Goal: Contribute content

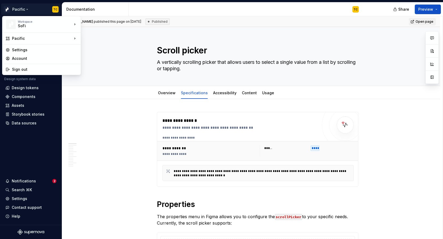
click at [86, 100] on html "Pacific TC Version Current draft Home Documentation Analytics Code automation D…" at bounding box center [221, 119] width 443 height 239
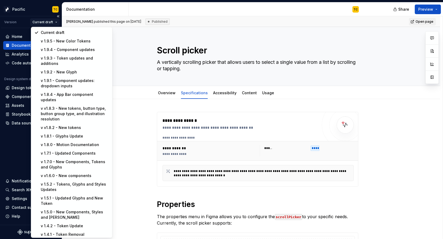
click at [55, 22] on html "Pacific TC Version Current draft Home Documentation Analytics Code automation D…" at bounding box center [221, 119] width 443 height 239
click at [17, 50] on html "Pacific TC Version Current draft Home Documentation Analytics Code automation D…" at bounding box center [221, 119] width 443 height 239
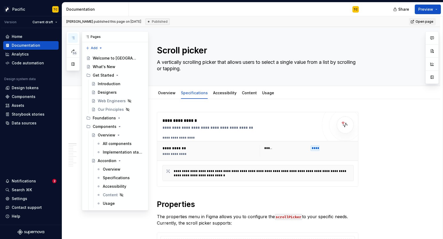
click at [72, 38] on icon "button" at bounding box center [73, 38] width 4 height 4
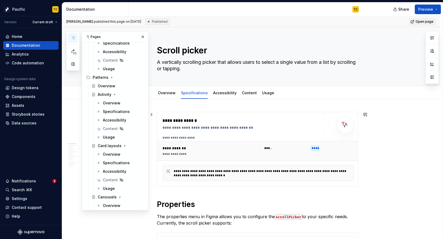
scroll to position [2847, 0]
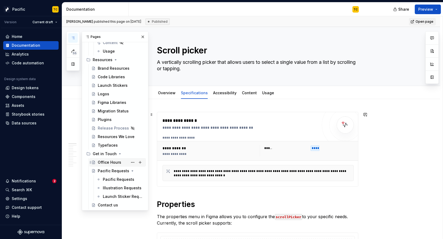
click at [106, 163] on div "Office Hours" at bounding box center [109, 161] width 23 height 5
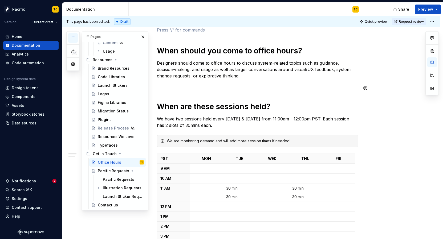
click at [196, 75] on p "Designers should come to office hours to discuss system-related topics such as …" at bounding box center [257, 69] width 201 height 19
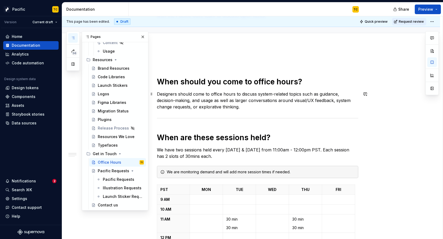
scroll to position [49, 0]
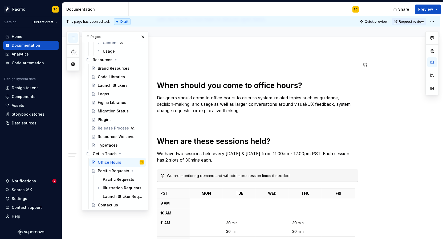
click at [143, 35] on button "button" at bounding box center [142, 36] width 7 height 7
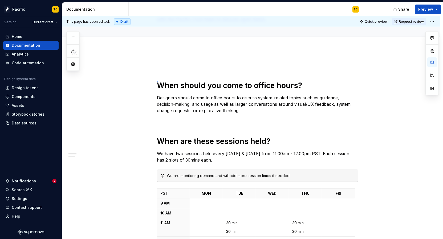
click at [157, 81] on div "**********" at bounding box center [252, 127] width 381 height 223
click at [160, 83] on h1 "When should you come to office hours?" at bounding box center [257, 85] width 201 height 10
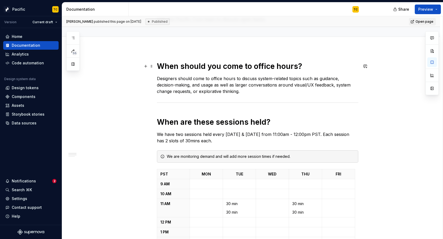
click at [171, 65] on h1 "When should you come to office hours?" at bounding box center [257, 66] width 201 height 10
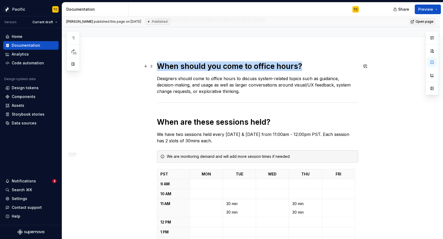
click at [171, 65] on h1 "When should you come to office hours?" at bounding box center [257, 66] width 201 height 10
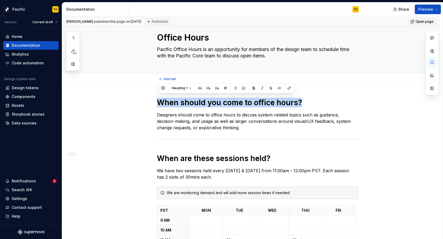
scroll to position [0, 0]
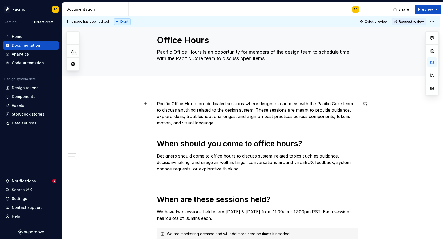
scroll to position [12, 0]
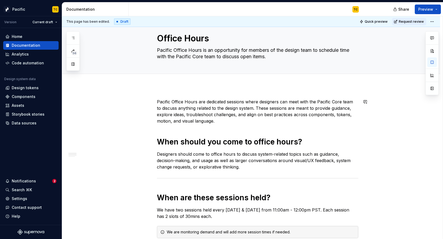
type textarea "*"
click at [263, 163] on p "Designers should come to office hours to discuss system-related topics such as …" at bounding box center [257, 160] width 201 height 19
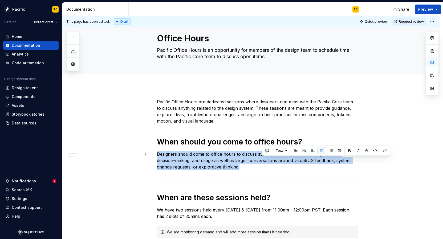
click at [263, 163] on p "Designers should come to office hours to discuss system-related topics such as …" at bounding box center [257, 160] width 201 height 19
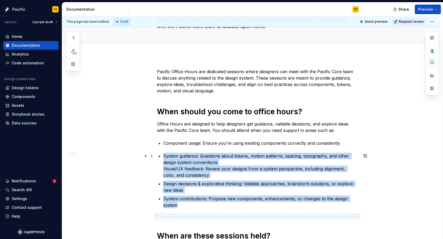
scroll to position [65, 0]
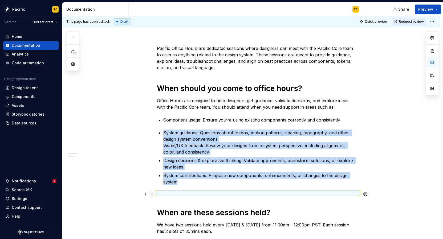
click at [151, 194] on span at bounding box center [152, 193] width 4 height 7
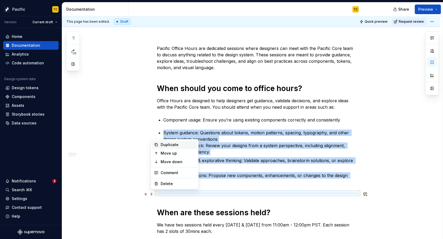
click at [166, 143] on div "Duplicate" at bounding box center [178, 144] width 35 height 5
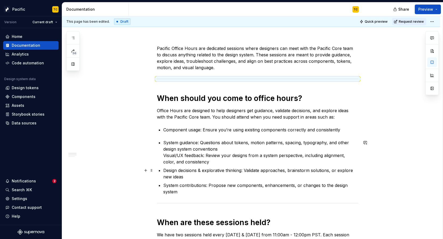
click at [199, 174] on p "Design decisions & explorative thinking: Validate approaches, brainstorm soluti…" at bounding box center [260, 173] width 195 height 13
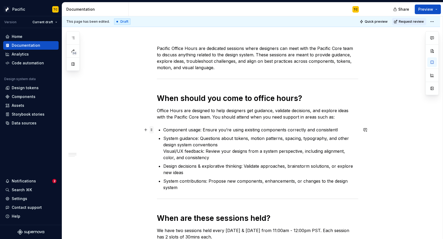
click at [153, 130] on span at bounding box center [152, 129] width 4 height 7
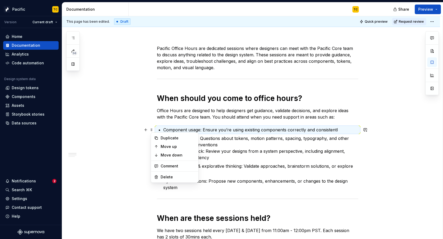
click at [345, 133] on ul "Component usage: Ensure you’re using existing components correctly and consiste…" at bounding box center [260, 158] width 195 height 64
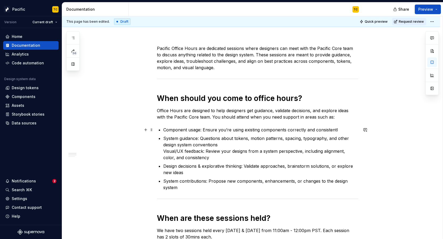
click at [344, 131] on p "Component usage: Ensure you’re using existing components correctly and consiste…" at bounding box center [260, 129] width 195 height 6
click at [153, 130] on span at bounding box center [152, 129] width 4 height 7
click at [338, 116] on p "Office Hours are designed to help designers get guidance, validate decisions, a…" at bounding box center [257, 113] width 201 height 13
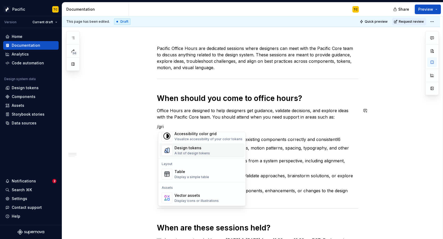
scroll to position [0, 0]
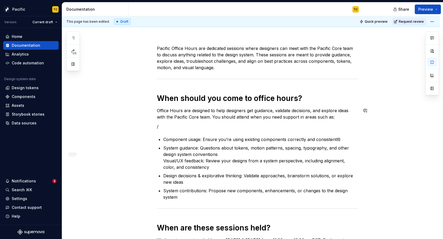
click at [306, 160] on p "System guidance: Questions about tokens, motion patterns, spacing, typography, …" at bounding box center [260, 157] width 195 height 26
click at [169, 128] on p "/" at bounding box center [257, 126] width 201 height 6
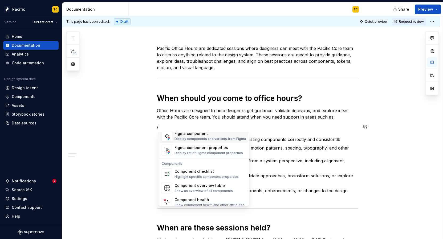
scroll to position [531, 0]
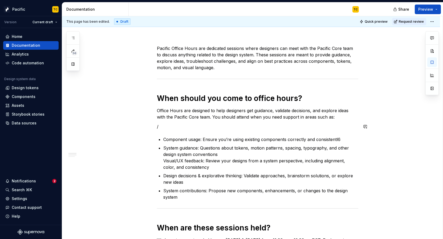
click at [260, 96] on h1 "When should you come to office hours?" at bounding box center [257, 98] width 201 height 10
click at [213, 127] on p "/" at bounding box center [257, 126] width 201 height 6
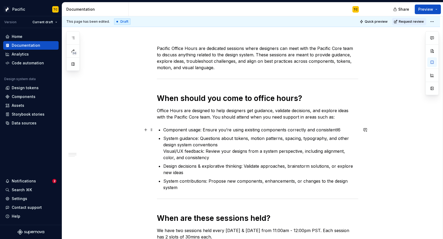
click at [341, 129] on p "Component usage: Ensure you’re using existing components correctly and consiste…" at bounding box center [260, 129] width 195 height 6
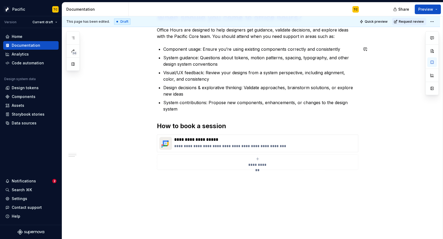
scroll to position [351, 0]
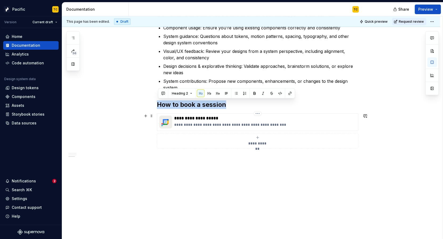
drag, startPoint x: 159, startPoint y: 104, endPoint x: 191, endPoint y: 134, distance: 43.5
click at [153, 115] on span at bounding box center [152, 115] width 4 height 7
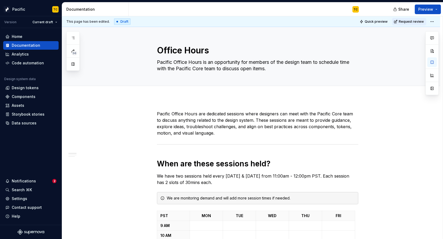
scroll to position [0, 0]
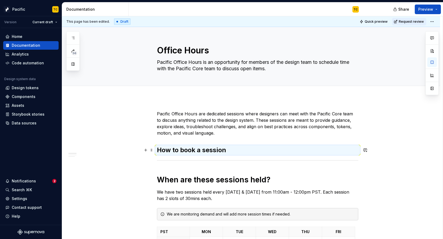
click at [191, 146] on h2 "How to book a session" at bounding box center [257, 150] width 201 height 9
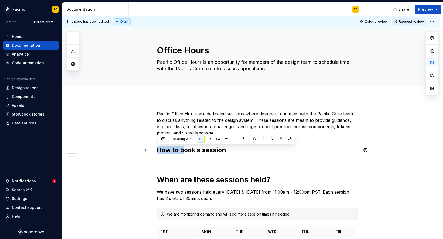
drag, startPoint x: 184, startPoint y: 148, endPoint x: 158, endPoint y: 148, distance: 26.9
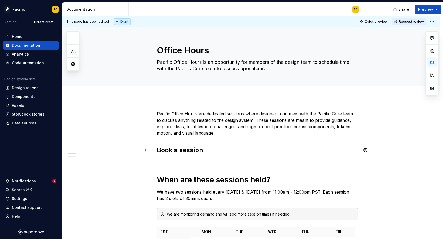
click at [217, 147] on h2 "Book a session" at bounding box center [257, 150] width 201 height 9
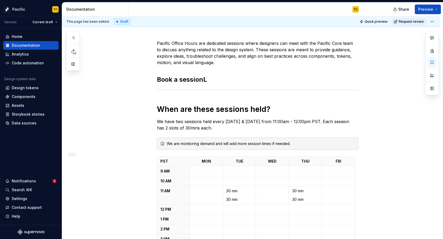
scroll to position [57, 0]
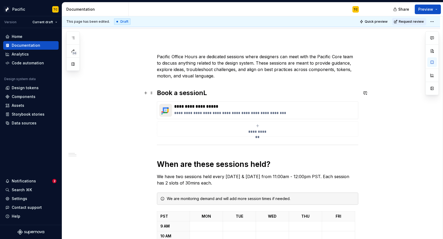
click at [209, 93] on h2 "Book a sessionL" at bounding box center [257, 92] width 201 height 9
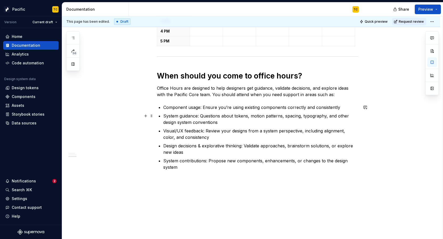
scroll to position [351, 0]
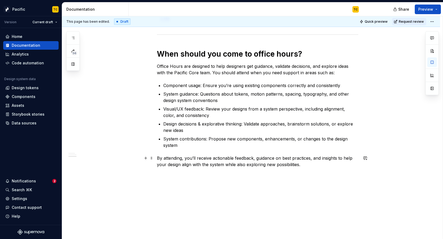
click at [181, 165] on p "By attending, you’ll receive actionable feedback, guidance on best practices, a…" at bounding box center [257, 161] width 201 height 13
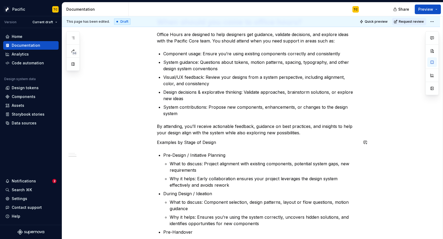
scroll to position [398, 0]
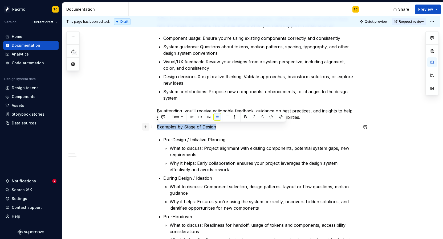
drag, startPoint x: 229, startPoint y: 127, endPoint x: 147, endPoint y: 124, distance: 82.4
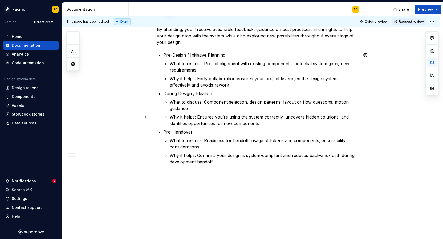
scroll to position [483, 0]
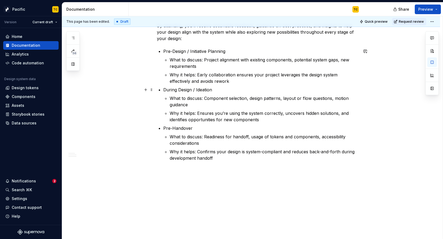
click at [191, 87] on p "During Design / Ideation" at bounding box center [260, 89] width 195 height 6
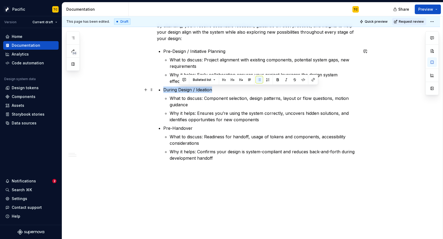
click at [191, 87] on p "During Design / Ideation" at bounding box center [260, 89] width 195 height 6
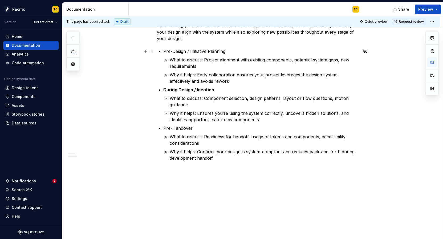
click at [182, 50] on p "Pre-Design / Initiative Planning" at bounding box center [260, 51] width 195 height 6
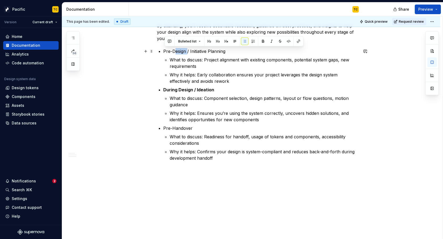
click at [182, 50] on p "Pre-Design / Initiative Planning" at bounding box center [260, 51] width 195 height 6
click at [174, 125] on p "Pre-Handover" at bounding box center [260, 128] width 195 height 6
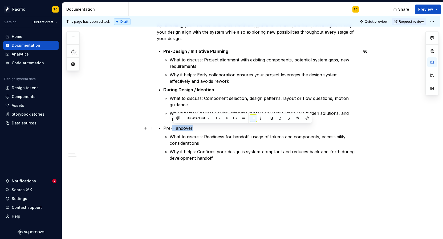
click at [174, 125] on p "Pre-Handover" at bounding box center [260, 128] width 195 height 6
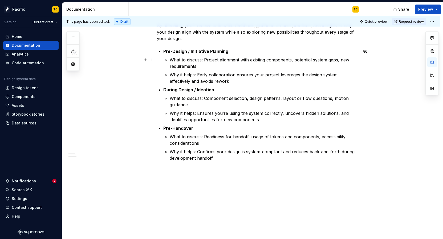
click at [206, 66] on p "What to discuss: Project alignment with existing components, potential system g…" at bounding box center [264, 63] width 189 height 13
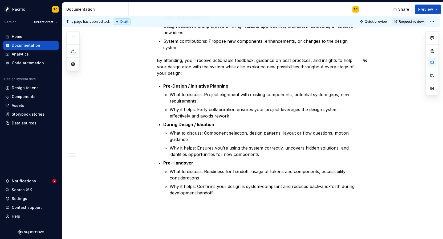
scroll to position [438, 0]
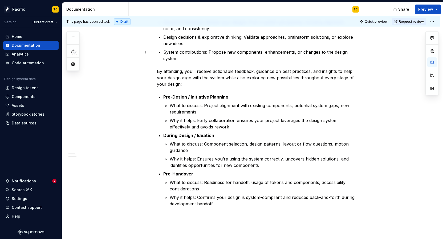
click at [197, 60] on p "System contributions: Propose new components, enhancements, or changes to the d…" at bounding box center [260, 55] width 195 height 13
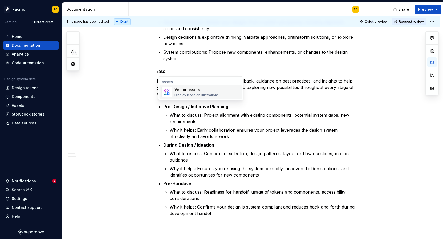
click at [191, 88] on div "Vector assets" at bounding box center [197, 89] width 44 height 5
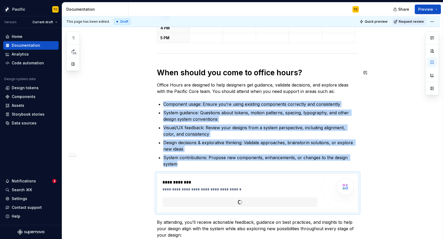
scroll to position [303, 0]
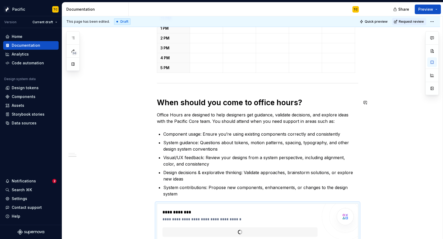
click at [189, 87] on div "**********" at bounding box center [257, 97] width 201 height 579
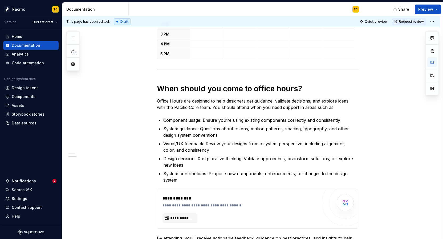
scroll to position [529, 0]
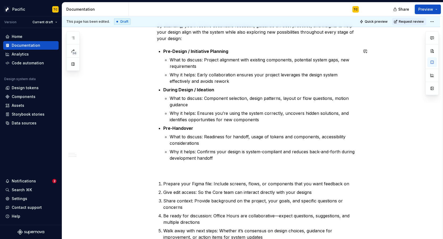
scroll to position [521, 0]
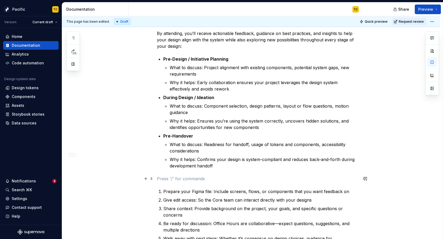
click at [180, 180] on p at bounding box center [257, 178] width 201 height 6
click at [186, 200] on div "Further subsections" at bounding box center [191, 202] width 32 height 4
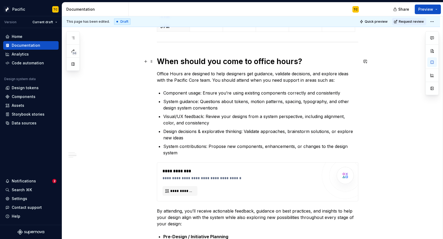
scroll to position [338, 0]
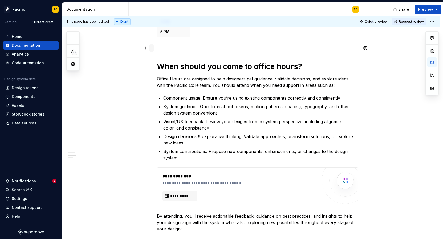
click at [151, 47] on span at bounding box center [152, 47] width 4 height 7
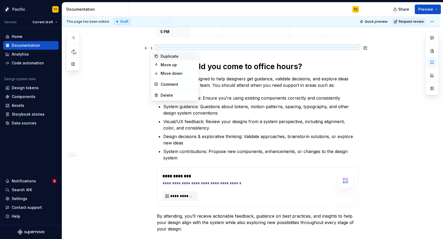
click at [162, 58] on div "Duplicate" at bounding box center [178, 56] width 35 height 5
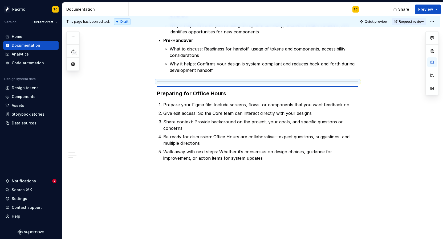
scroll to position [606, 0]
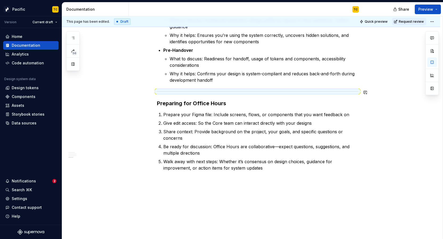
click at [170, 101] on h3 "Preparing for Office Hours" at bounding box center [257, 102] width 201 height 7
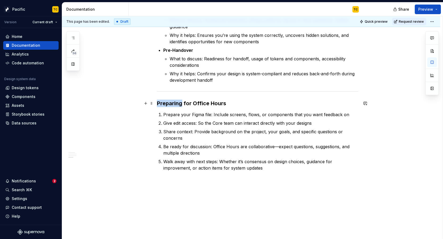
click at [170, 101] on h3 "Preparing for Office Hours" at bounding box center [257, 102] width 201 height 7
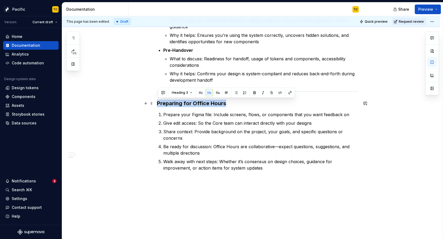
click at [170, 101] on h3 "Preparing for Office Hours" at bounding box center [257, 102] width 201 height 7
click at [188, 94] on button "Heading 3" at bounding box center [182, 92] width 25 height 7
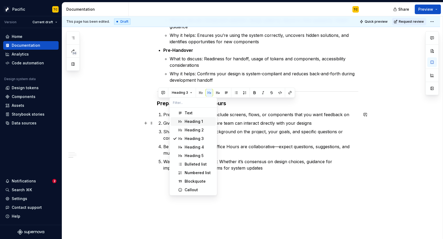
click at [187, 125] on span "Heading 1" at bounding box center [193, 121] width 45 height 9
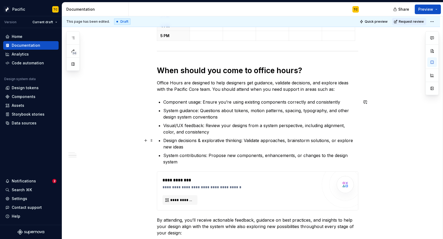
scroll to position [327, 0]
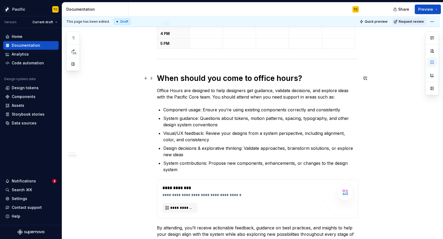
click at [198, 76] on h1 "When should you come to office hours?" at bounding box center [257, 78] width 201 height 10
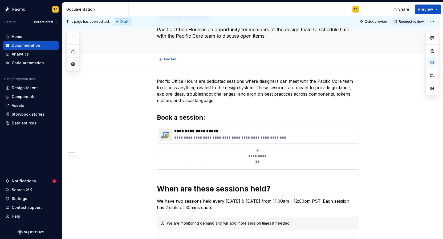
scroll to position [34, 0]
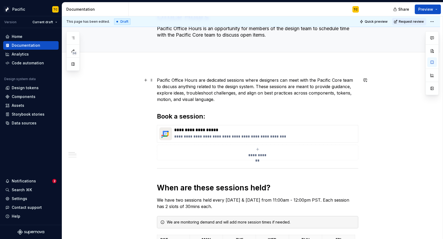
click at [224, 100] on p "Pacific Office Hours are dedicated sessions where designers can meet with the P…" at bounding box center [257, 90] width 201 height 26
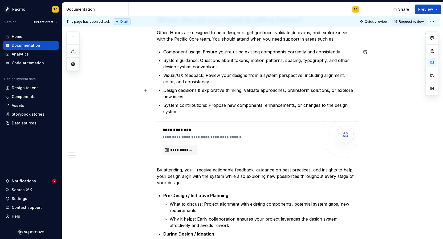
scroll to position [385, 0]
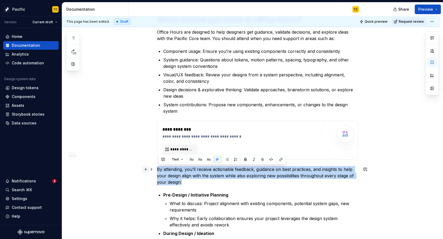
drag, startPoint x: 194, startPoint y: 184, endPoint x: 146, endPoint y: 167, distance: 51.9
click at [157, 167] on div "**********" at bounding box center [257, 66] width 201 height 682
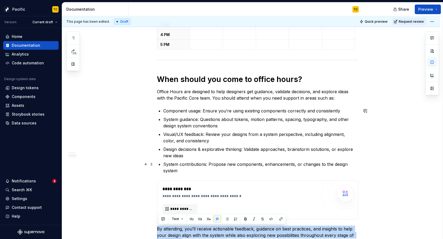
scroll to position [325, 0]
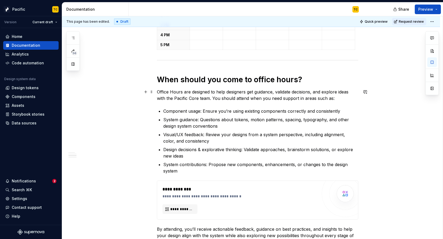
click at [333, 97] on p "Office Hours are designed to help designers get guidance, validate decisions, a…" at bounding box center [257, 94] width 201 height 13
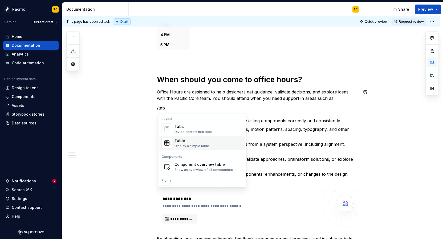
click at [181, 140] on div "Table" at bounding box center [192, 140] width 35 height 5
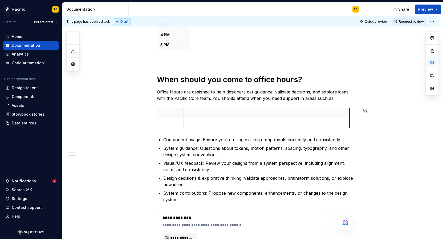
drag, startPoint x: 211, startPoint y: 111, endPoint x: 351, endPoint y: 103, distance: 139.9
drag, startPoint x: 185, startPoint y: 112, endPoint x: 193, endPoint y: 112, distance: 8.0
click at [193, 112] on th at bounding box center [274, 113] width 166 height 10
drag, startPoint x: 193, startPoint y: 113, endPoint x: 205, endPoint y: 113, distance: 11.5
click at [197, 113] on th at bounding box center [275, 113] width 166 height 10
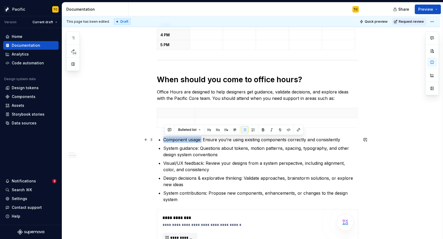
drag, startPoint x: 202, startPoint y: 139, endPoint x: 164, endPoint y: 139, distance: 37.8
click at [164, 139] on p "Component usage: Ensure you’re using existing components correctly and consiste…" at bounding box center [260, 139] width 195 height 6
copy p "Component usage:"
click at [163, 123] on p at bounding box center [175, 122] width 31 height 5
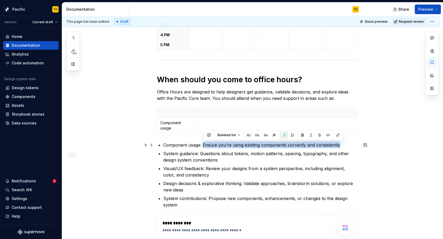
drag, startPoint x: 204, startPoint y: 144, endPoint x: 342, endPoint y: 143, distance: 137.5
click at [342, 143] on p "Component usage: Ensure you’re using existing components correctly and consiste…" at bounding box center [260, 145] width 195 height 6
copy p "Ensure you’re using existing components correctly and consistently"
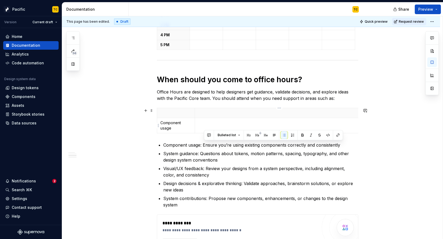
click at [322, 123] on p at bounding box center [277, 122] width 159 height 5
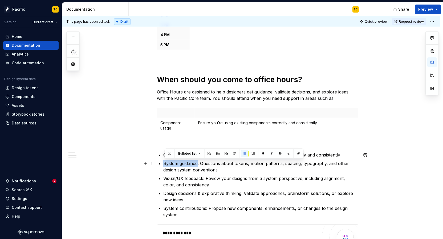
drag, startPoint x: 163, startPoint y: 163, endPoint x: 200, endPoint y: 162, distance: 36.3
click at [200, 162] on div "**********" at bounding box center [257, 144] width 201 height 719
copy p "System guidance"
click at [182, 136] on p at bounding box center [175, 137] width 31 height 5
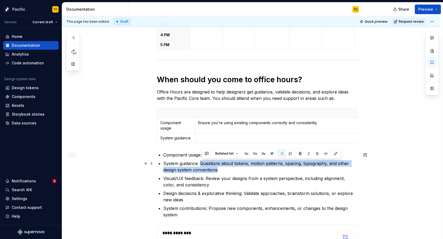
drag, startPoint x: 201, startPoint y: 163, endPoint x: 236, endPoint y: 168, distance: 34.8
click at [236, 168] on p "System guidance: Questions about tokens, motion patterns, spacing, typography, …" at bounding box center [260, 166] width 195 height 13
copy p "Questions about tokens, motion patterns, spacing, typography, and other design …"
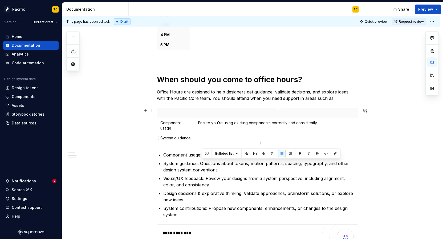
click at [220, 135] on p at bounding box center [277, 137] width 159 height 5
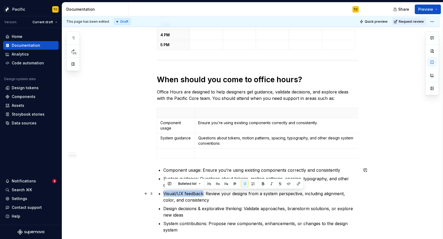
drag, startPoint x: 165, startPoint y: 192, endPoint x: 204, endPoint y: 191, distance: 39.7
click at [204, 191] on p "Visual/UX feedback: Review your designs from a system perspective, including al…" at bounding box center [260, 196] width 195 height 13
copy p "Visual/UX feedback"
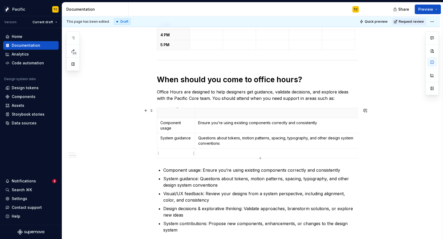
click at [163, 154] on p at bounding box center [175, 152] width 31 height 5
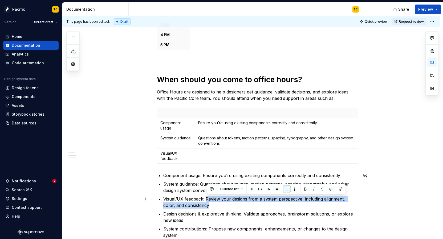
drag, startPoint x: 207, startPoint y: 197, endPoint x: 215, endPoint y: 203, distance: 10.0
click at [215, 203] on p "Visual/UX feedback: Review your designs from a system perspective, including al…" at bounding box center [260, 201] width 195 height 13
copy p "Review your designs from a system perspective, including alignment, color, and …"
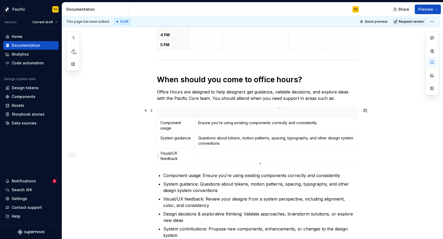
click at [206, 154] on p at bounding box center [277, 152] width 159 height 5
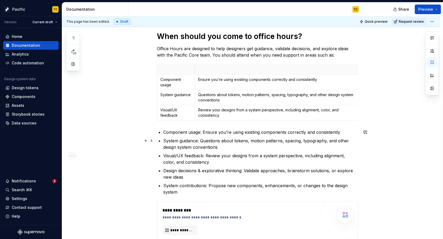
scroll to position [371, 0]
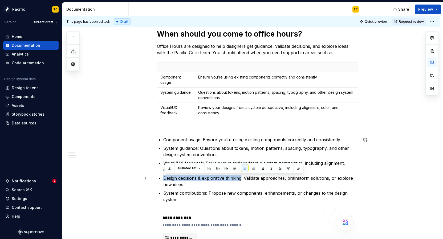
drag, startPoint x: 165, startPoint y: 175, endPoint x: 243, endPoint y: 176, distance: 78.1
click at [243, 176] on p "Design decisions & explorative thinking: Validate approaches, brainstorm soluti…" at bounding box center [260, 181] width 195 height 13
copy p "Design decisions & explorative thinking"
click at [172, 119] on td at bounding box center [176, 123] width 38 height 10
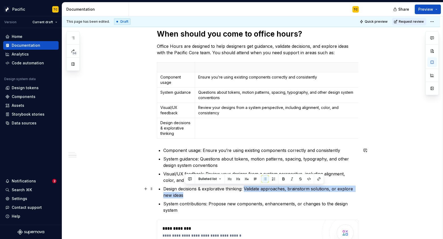
drag, startPoint x: 246, startPoint y: 188, endPoint x: 251, endPoint y: 194, distance: 7.7
click at [251, 194] on p "Design decisions & explorative thinking: Validate approaches, brainstorm soluti…" at bounding box center [260, 191] width 195 height 13
copy p "Validate approaches, brainstorm solutions, or explore new ideas"
click at [219, 128] on td at bounding box center [278, 128] width 166 height 21
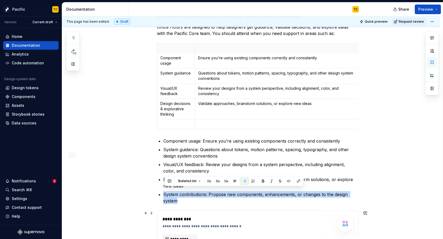
scroll to position [400, 0]
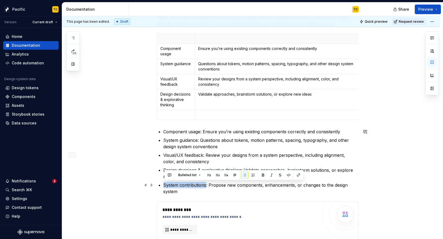
drag, startPoint x: 164, startPoint y: 213, endPoint x: 207, endPoint y: 184, distance: 51.7
click at [207, 184] on div "**********" at bounding box center [257, 96] width 201 height 770
copy p "System contributions"
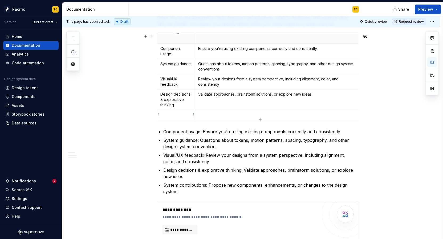
click at [165, 115] on p at bounding box center [175, 114] width 31 height 5
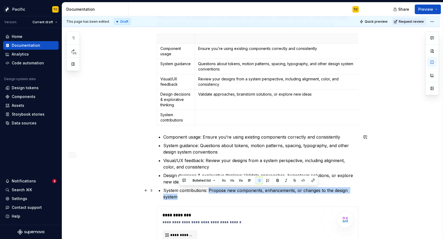
drag, startPoint x: 210, startPoint y: 190, endPoint x: 212, endPoint y: 194, distance: 4.5
click at [212, 194] on p "System contributions: Propose new components, enhancements, or changes to the d…" at bounding box center [260, 193] width 195 height 13
copy p "Propose new components, enhancements, or changes to the design system"
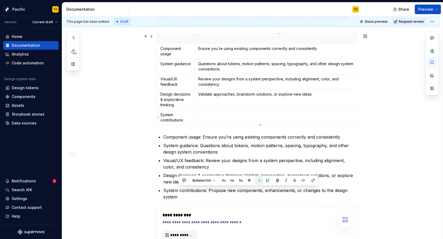
click at [208, 118] on td at bounding box center [278, 117] width 166 height 15
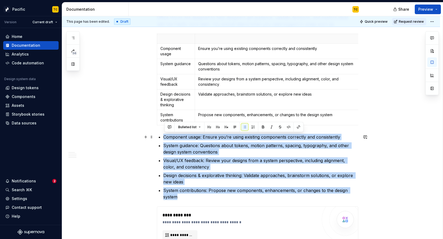
drag, startPoint x: 188, startPoint y: 195, endPoint x: 160, endPoint y: 137, distance: 64.5
click at [160, 137] on div "**********" at bounding box center [257, 98] width 201 height 775
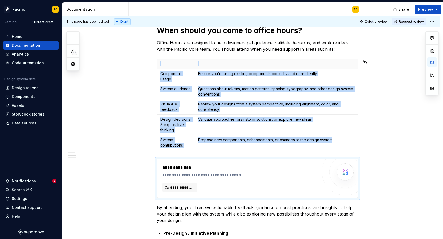
scroll to position [366, 0]
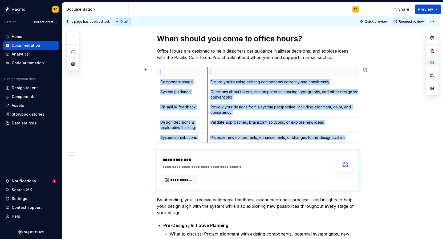
drag, startPoint x: 197, startPoint y: 70, endPoint x: 209, endPoint y: 69, distance: 12.0
click at [209, 69] on th at bounding box center [290, 72] width 166 height 10
drag, startPoint x: 359, startPoint y: 84, endPoint x: 344, endPoint y: 85, distance: 14.9
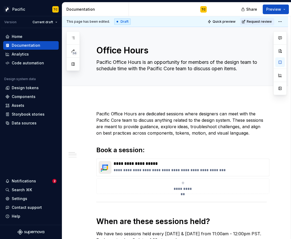
click at [96, 113] on p "Pacific Office Hours are dedicated sessions where designers can meet with the P…" at bounding box center [181, 123] width 170 height 26
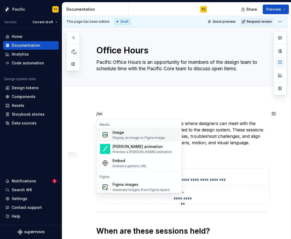
click at [120, 128] on span "Image Display an image or Figma image" at bounding box center [139, 135] width 83 height 14
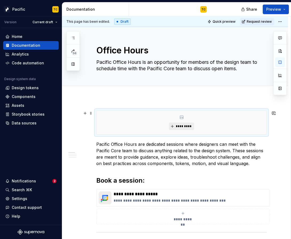
click at [181, 128] on button "*********" at bounding box center [181, 125] width 25 height 7
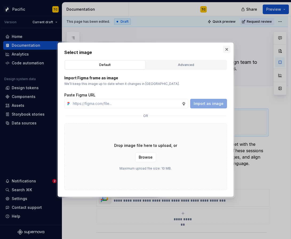
click at [226, 52] on button "button" at bounding box center [226, 49] width 7 height 7
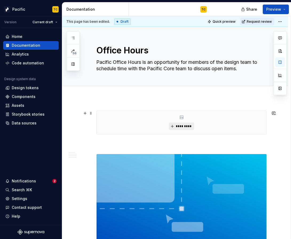
click at [185, 125] on span "*********" at bounding box center [183, 126] width 16 height 4
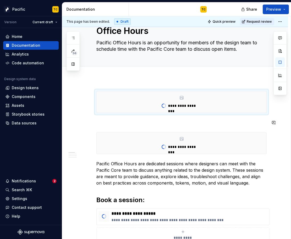
scroll to position [7, 0]
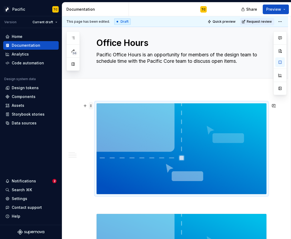
click at [91, 104] on span at bounding box center [91, 105] width 4 height 7
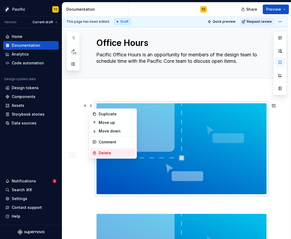
click at [105, 150] on div "Delete" at bounding box center [116, 152] width 35 height 5
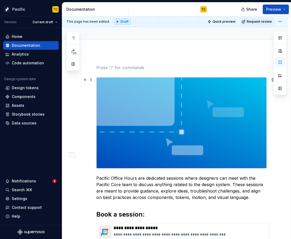
scroll to position [38, 0]
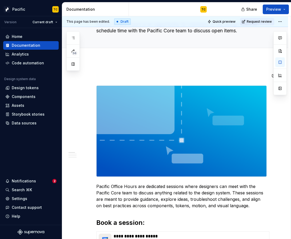
click at [107, 78] on p at bounding box center [181, 75] width 170 height 6
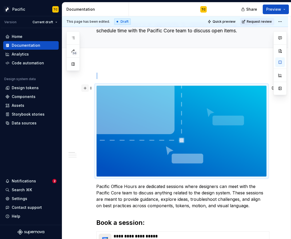
click at [88, 88] on button "button" at bounding box center [84, 87] width 7 height 7
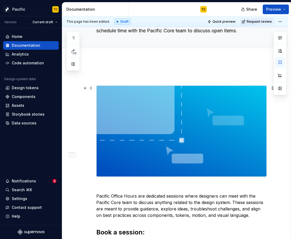
click at [91, 88] on span at bounding box center [91, 87] width 4 height 7
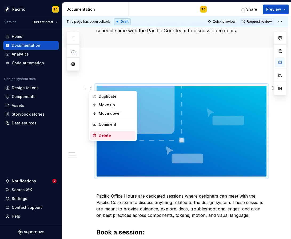
click at [107, 133] on div "Delete" at bounding box center [116, 134] width 35 height 5
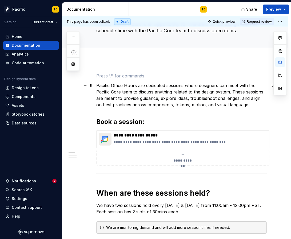
click at [96, 85] on p "Pacific Office Hours are dedicated sessions where designers can meet with the P…" at bounding box center [181, 95] width 170 height 26
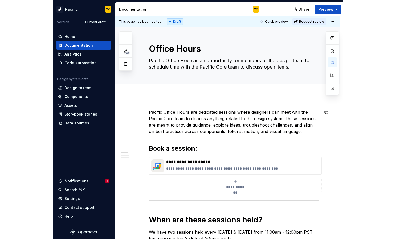
scroll to position [0, 0]
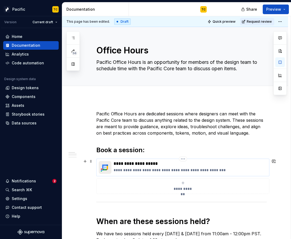
click at [134, 164] on p "**********" at bounding box center [190, 163] width 153 height 5
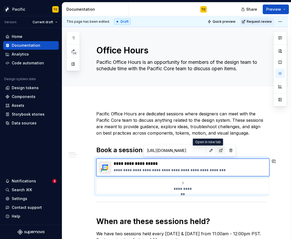
click at [217, 149] on button "button" at bounding box center [220, 149] width 7 height 7
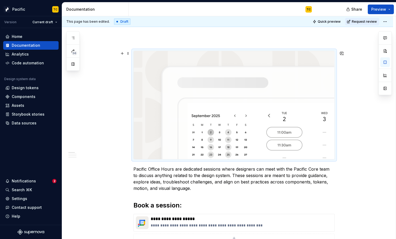
scroll to position [61, 0]
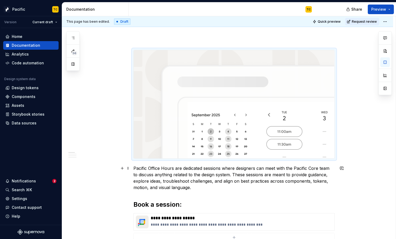
click at [247, 174] on p "Pacific Office Hours are dedicated sessions where designers can meet with the P…" at bounding box center [234, 178] width 201 height 26
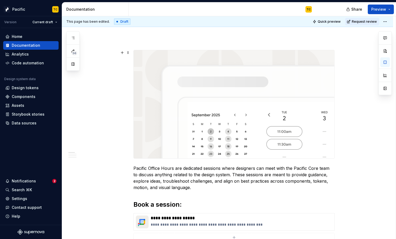
type textarea "*"
